Goal: Task Accomplishment & Management: Manage account settings

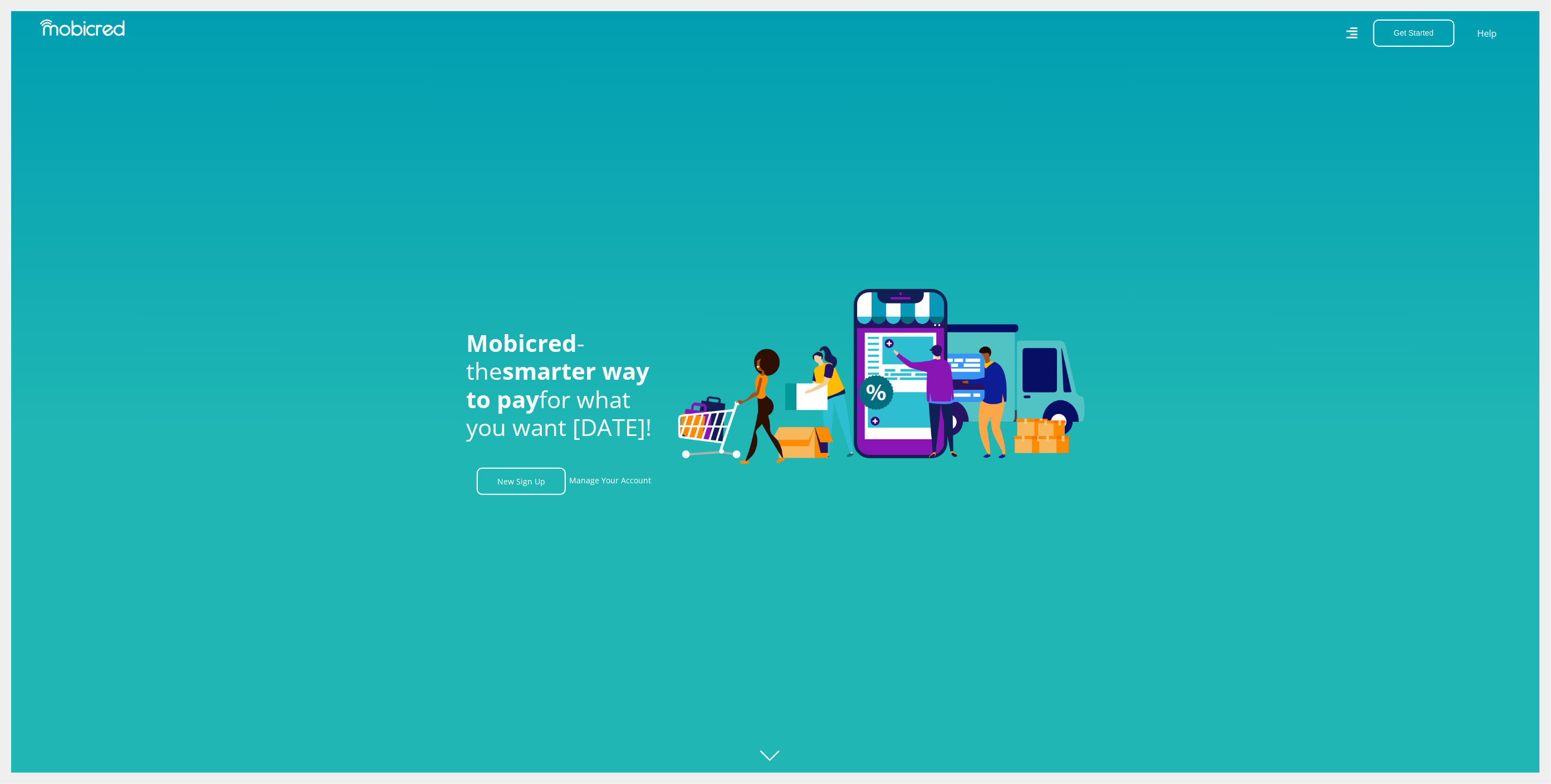
scroll to position [0, 1414]
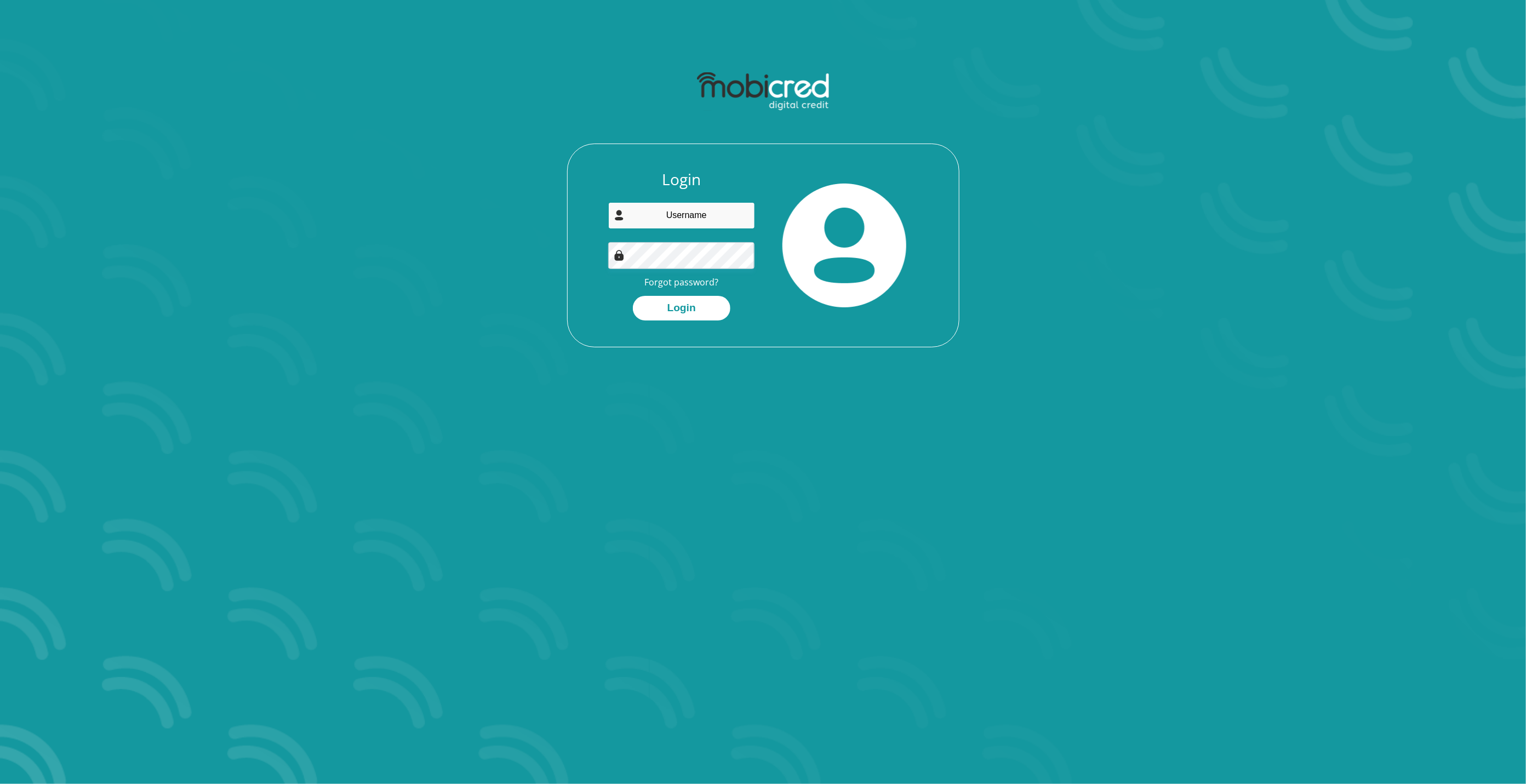
click at [674, 210] on input "email" at bounding box center [681, 215] width 147 height 27
type input "kenethmaluleke@gmail.com"
click at [1033, 343] on div "Login kenethmaluleke@gmail.com Forgot password? Login" at bounding box center [763, 206] width 588 height 282
click at [686, 309] on button "Login" at bounding box center [682, 308] width 98 height 25
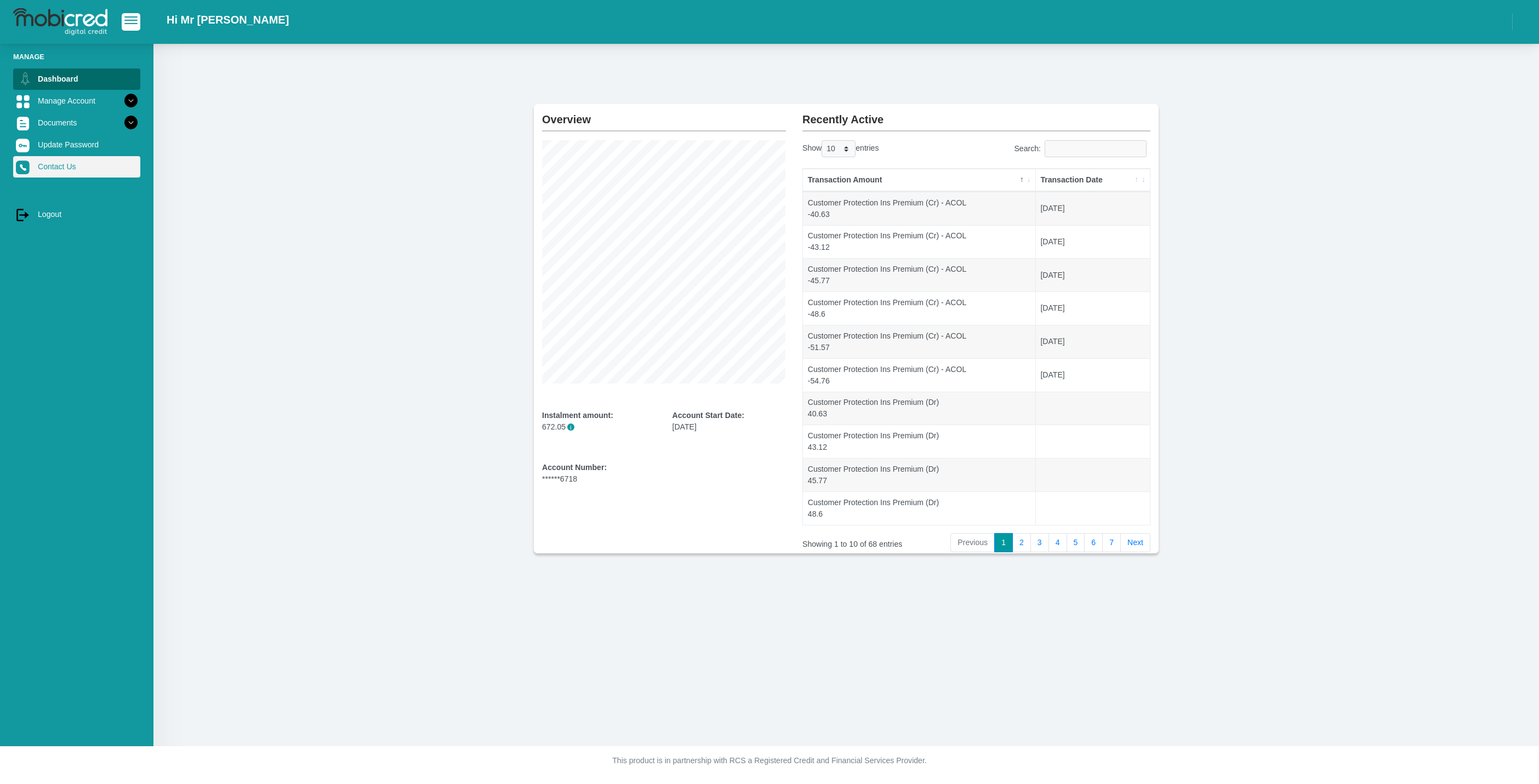
click at [45, 170] on link "Contact Us" at bounding box center [76, 166] width 127 height 21
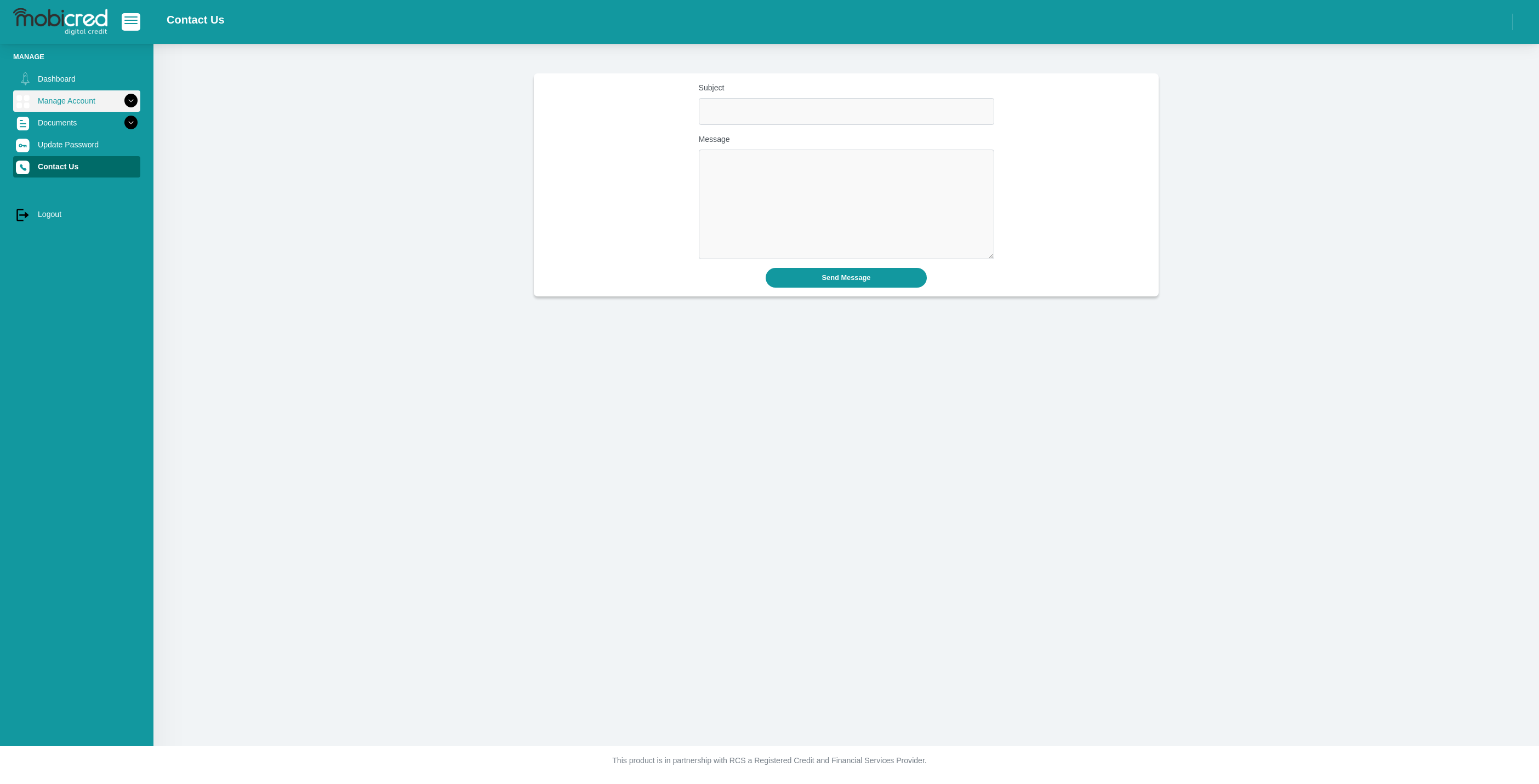
click at [122, 94] on icon at bounding box center [131, 101] width 19 height 19
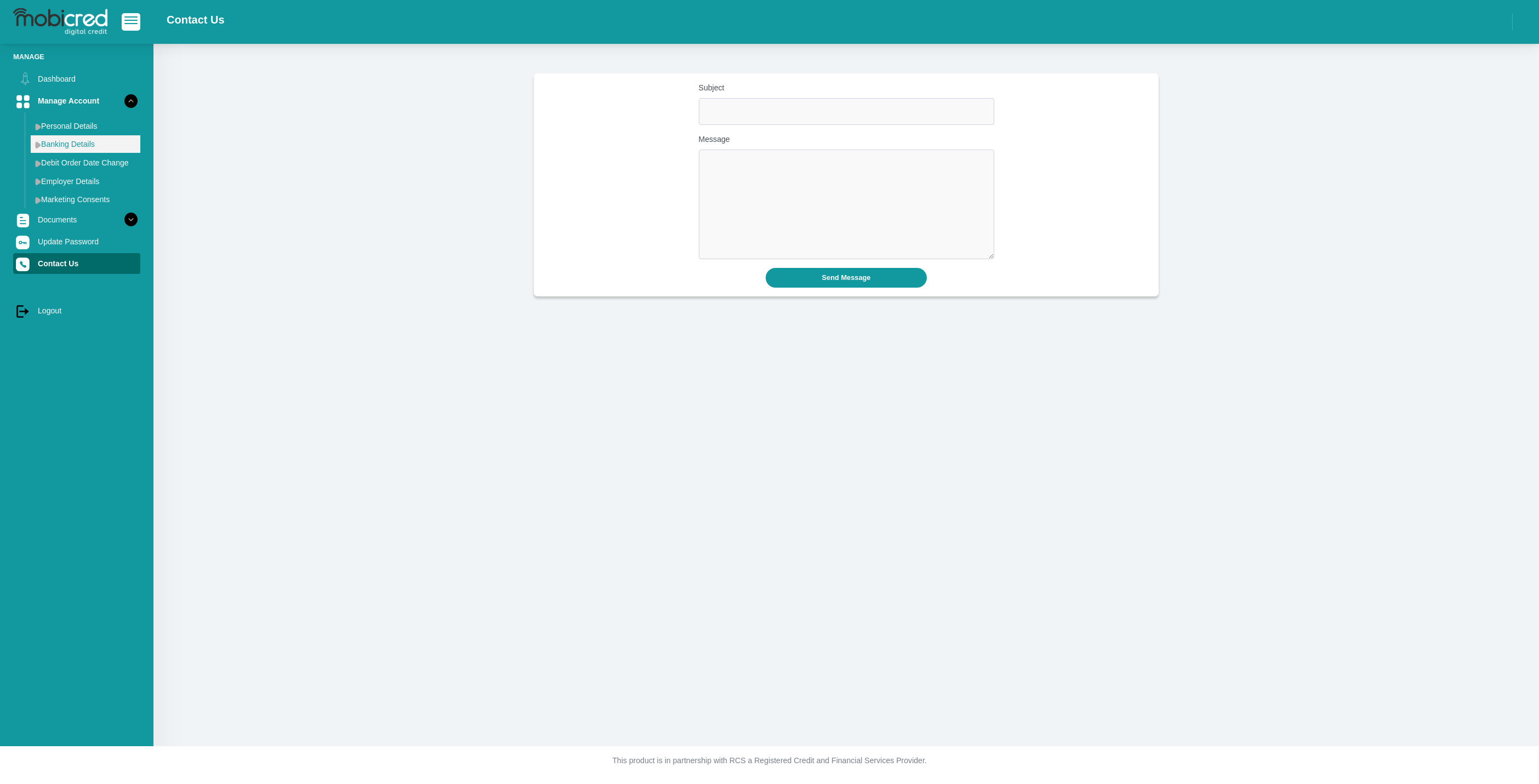
click at [66, 147] on link "Banking Details" at bounding box center [85, 144] width 110 height 17
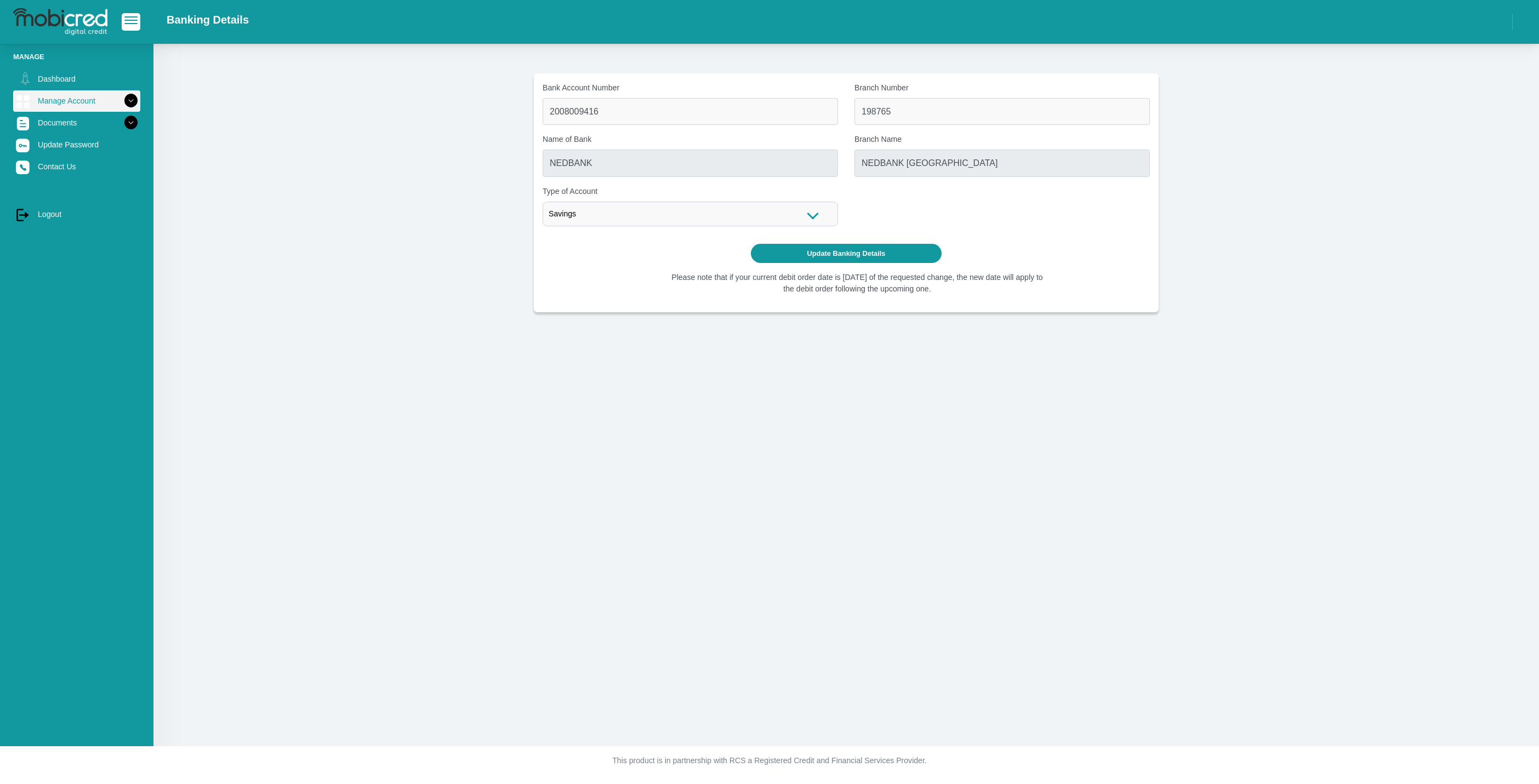
click at [122, 97] on icon at bounding box center [131, 101] width 19 height 19
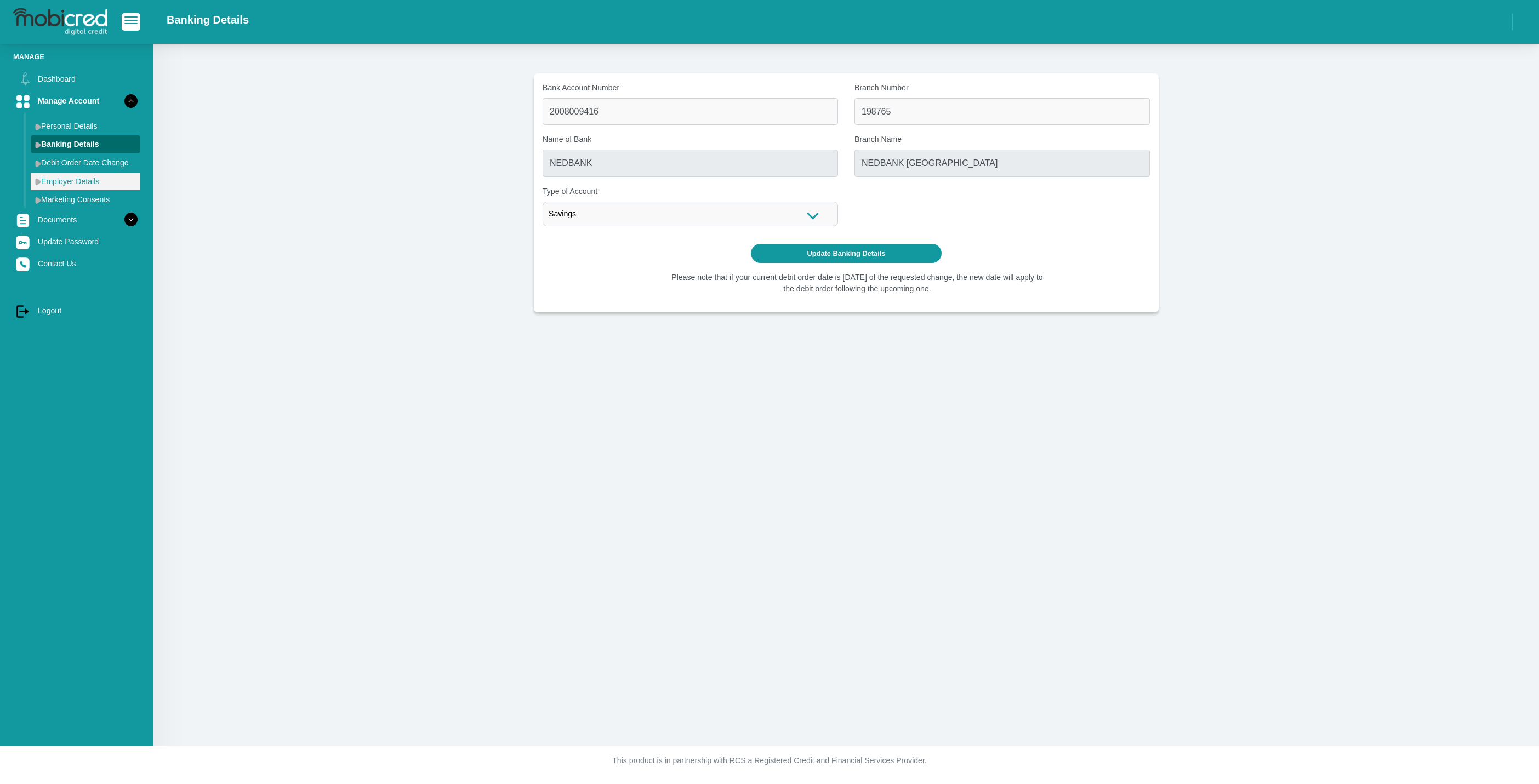
click at [80, 176] on link "Employer Details" at bounding box center [85, 181] width 110 height 17
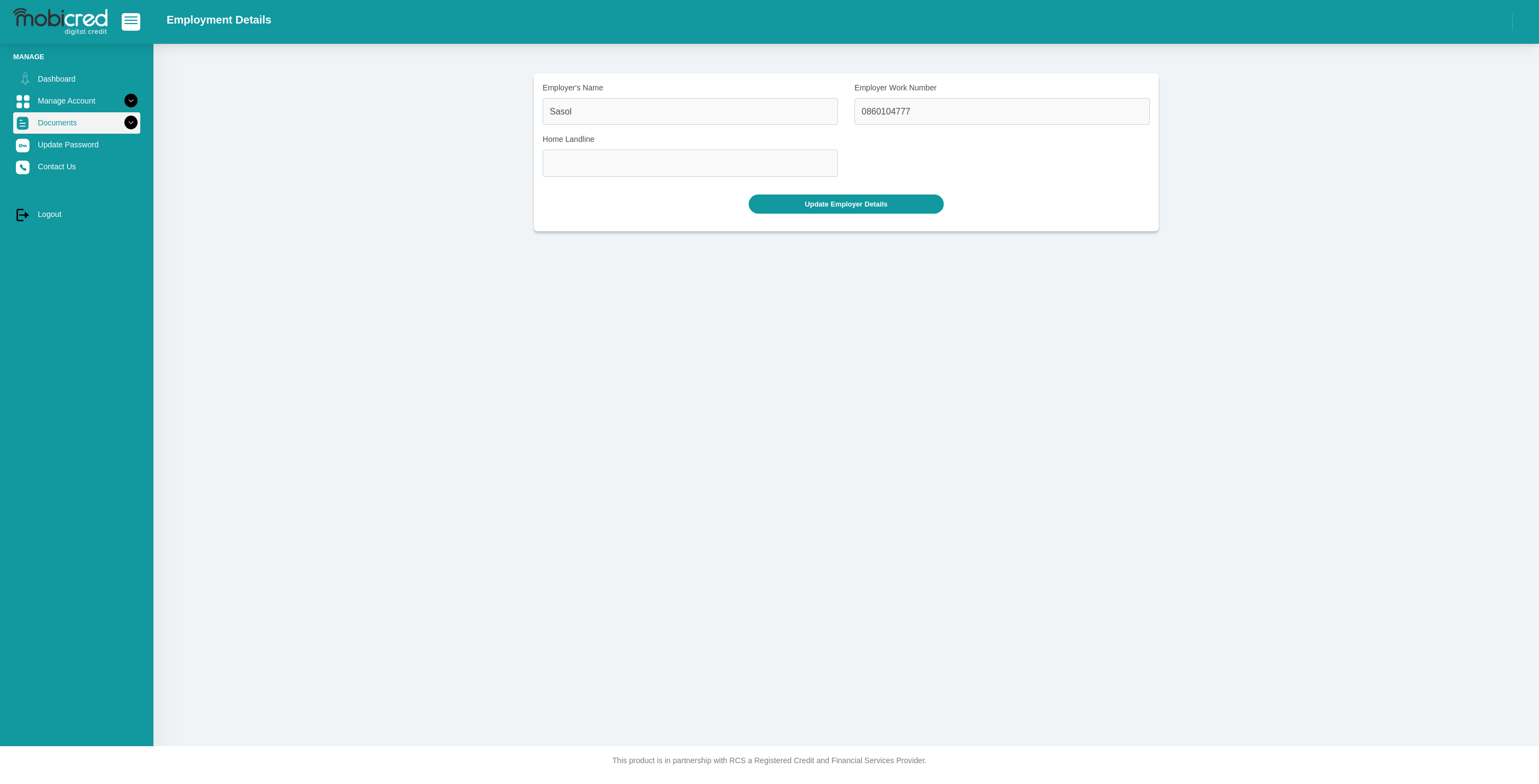
click at [123, 118] on icon at bounding box center [131, 123] width 19 height 19
click at [48, 166] on link "Statements" at bounding box center [85, 166] width 110 height 17
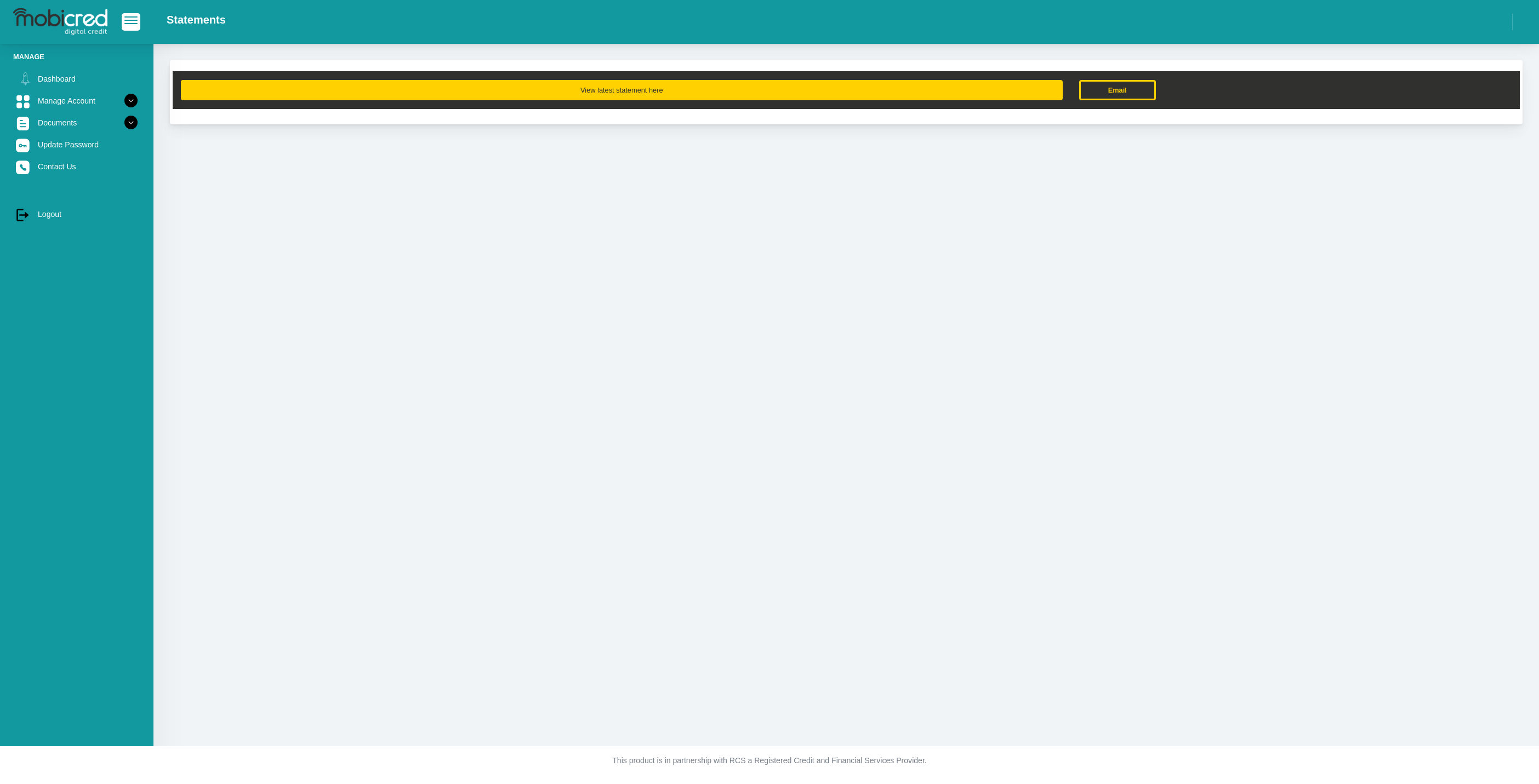
click at [957, 89] on button "View latest statement here" at bounding box center [622, 90] width 882 height 20
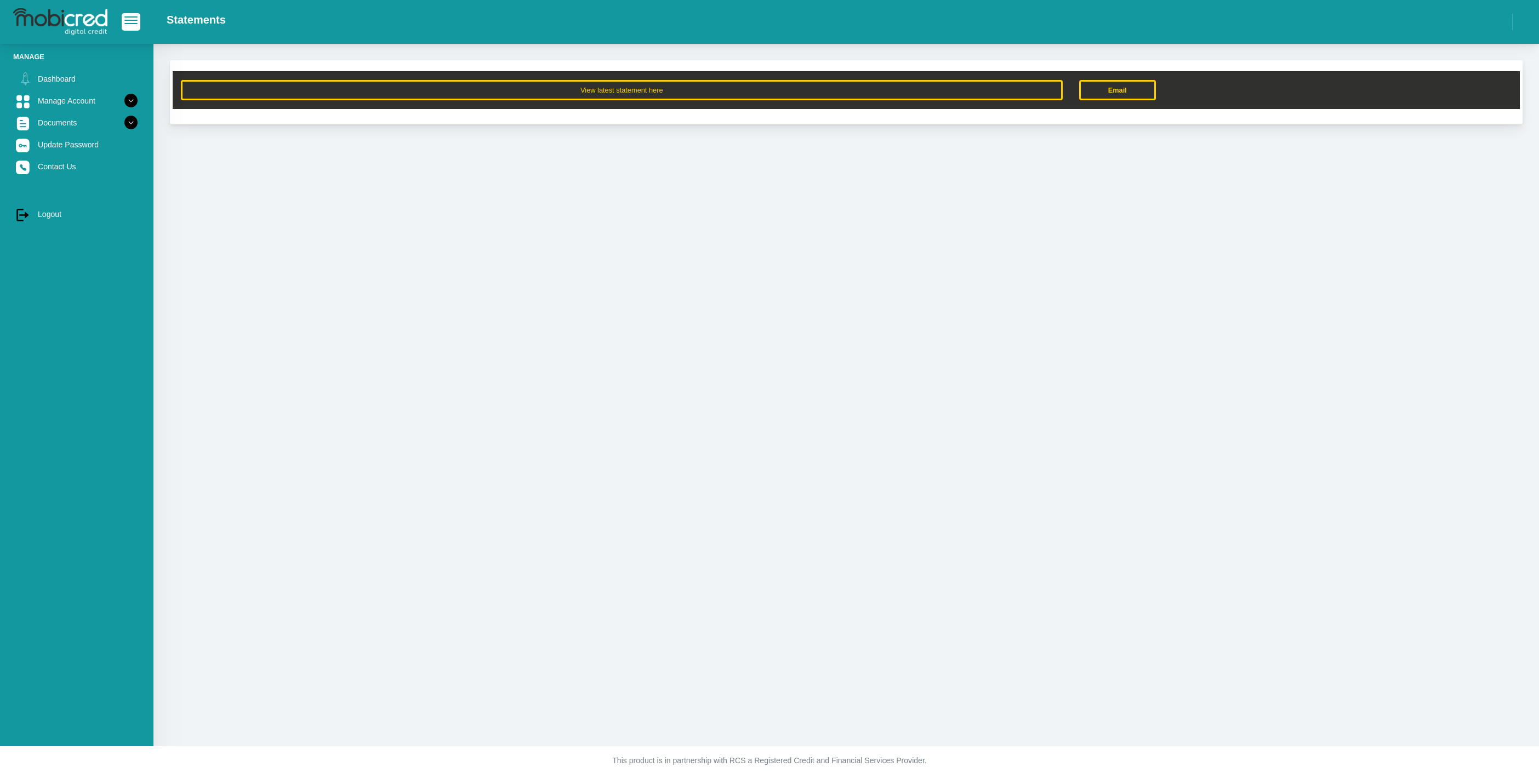
click at [1385, 309] on div "View latest statement here Email" at bounding box center [846, 395] width 1385 height 702
click at [60, 79] on link "Dashboard" at bounding box center [76, 79] width 127 height 21
click at [48, 81] on link "Dashboard" at bounding box center [76, 79] width 127 height 21
click at [35, 74] on link "Dashboard" at bounding box center [76, 79] width 127 height 21
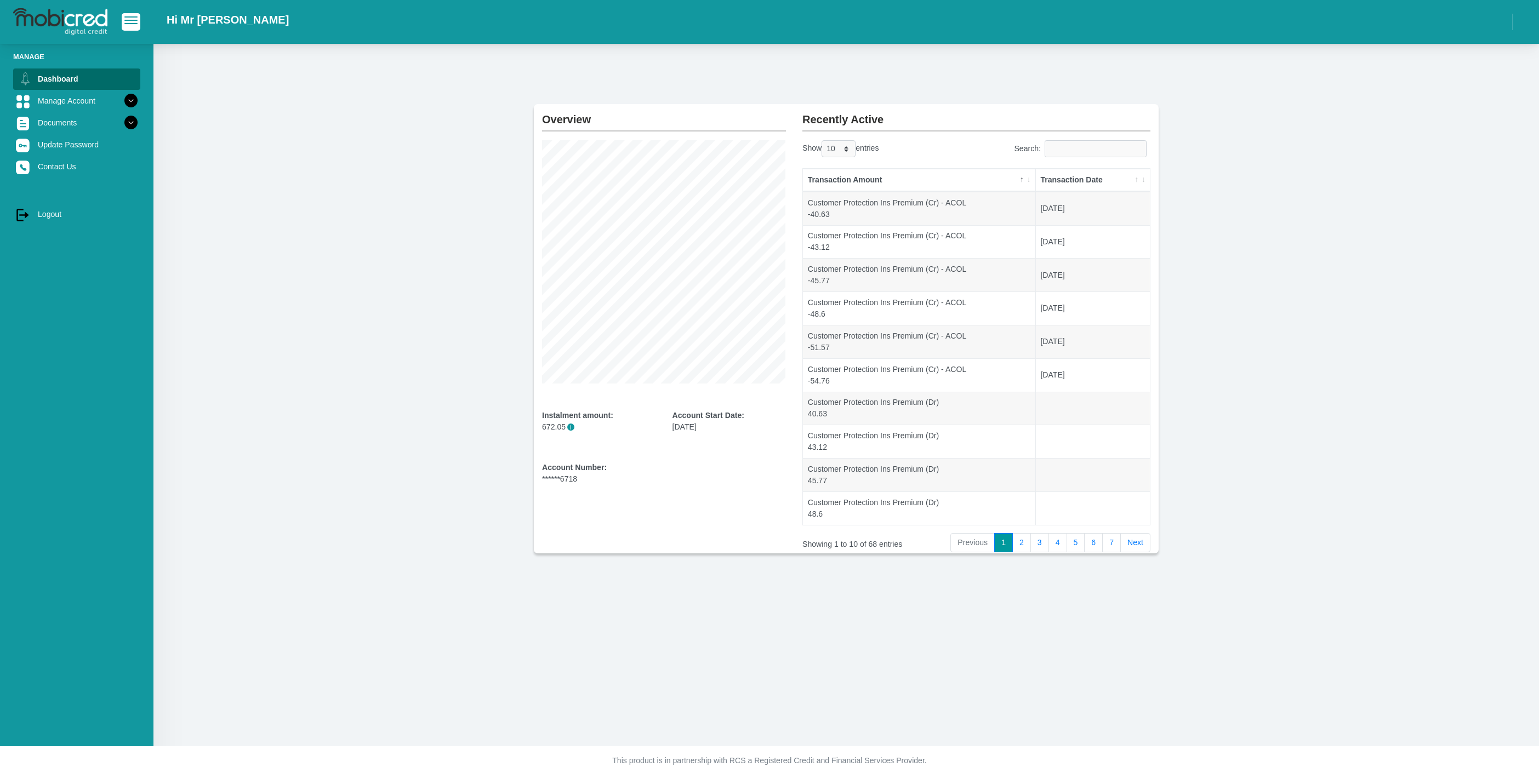
drag, startPoint x: 273, startPoint y: 322, endPoint x: 941, endPoint y: 777, distance: 808.2
click at [271, 322] on section "Overview Instalment amount: 672.05 i Account Start Date: 10 March 2025 Account …" at bounding box center [846, 329] width 1353 height 449
click at [48, 86] on link "Dashboard" at bounding box center [76, 79] width 127 height 21
click at [48, 101] on link "Manage Account" at bounding box center [76, 101] width 127 height 21
click at [56, 131] on link "Personal Details" at bounding box center [85, 126] width 110 height 17
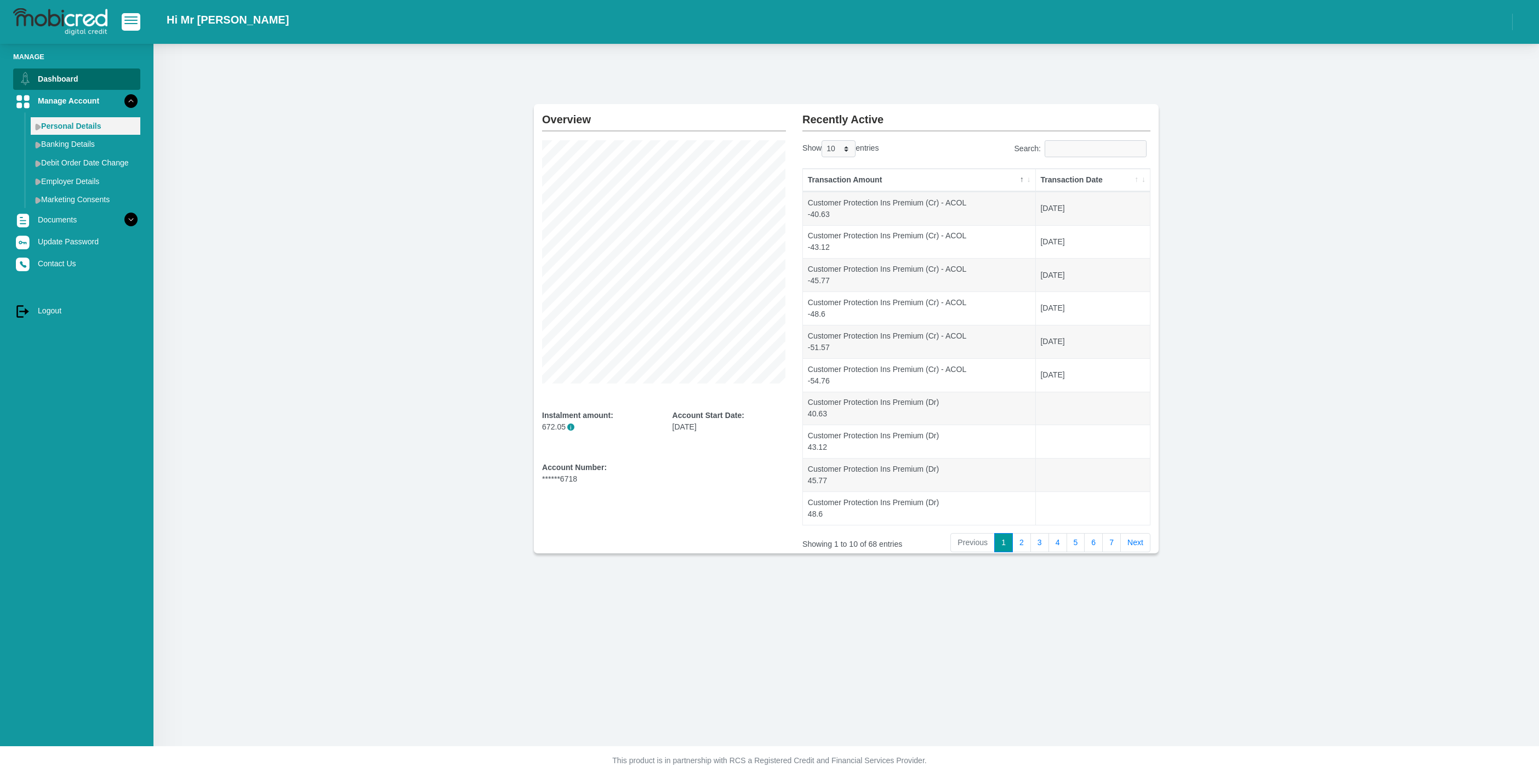
click at [56, 131] on link "Personal Details" at bounding box center [85, 126] width 110 height 17
click at [58, 147] on link "Banking Details" at bounding box center [85, 144] width 110 height 17
